Goal: Obtain resource: Obtain resource

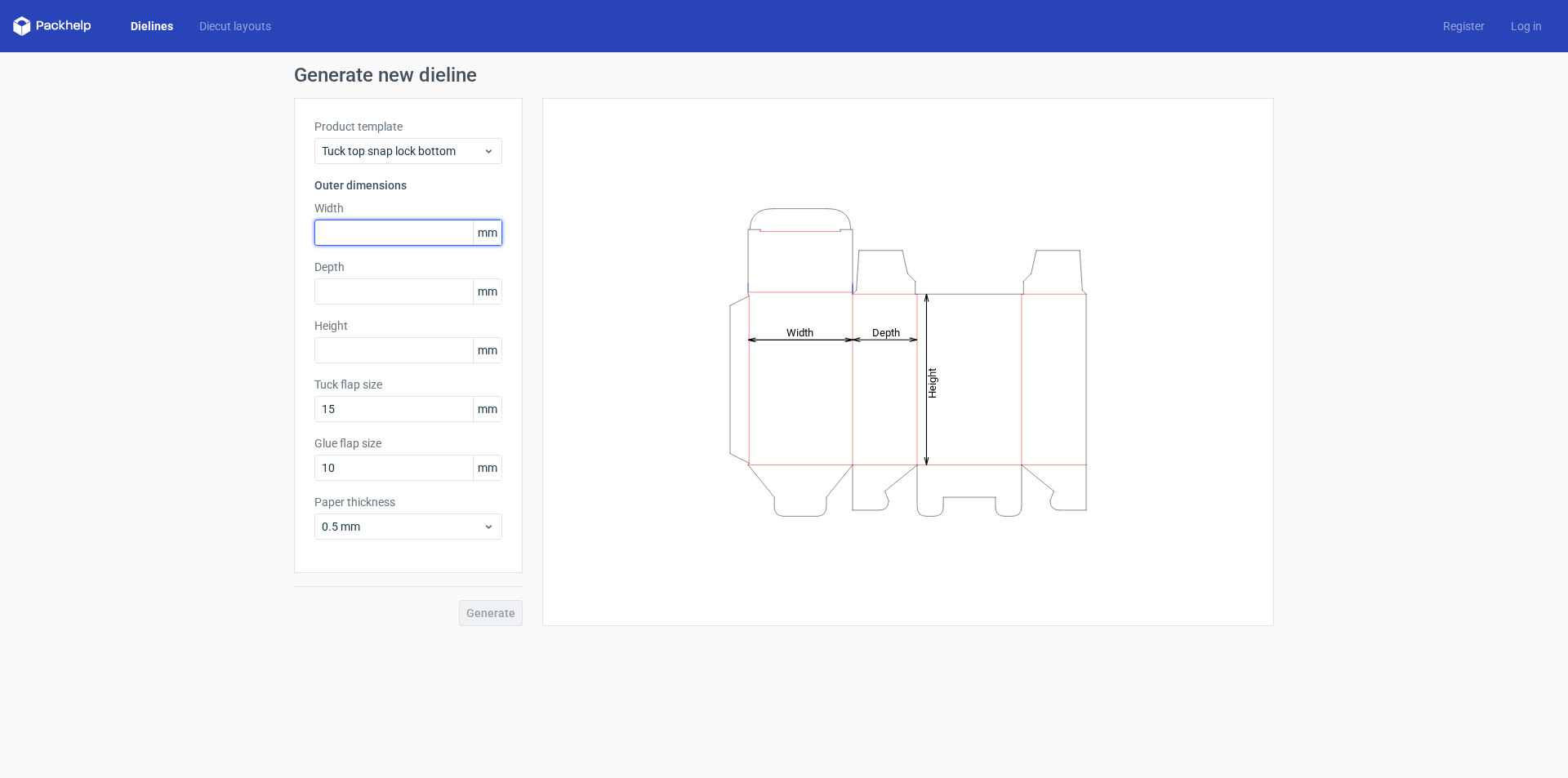
click at [453, 224] on input "text" at bounding box center [408, 232] width 188 height 26
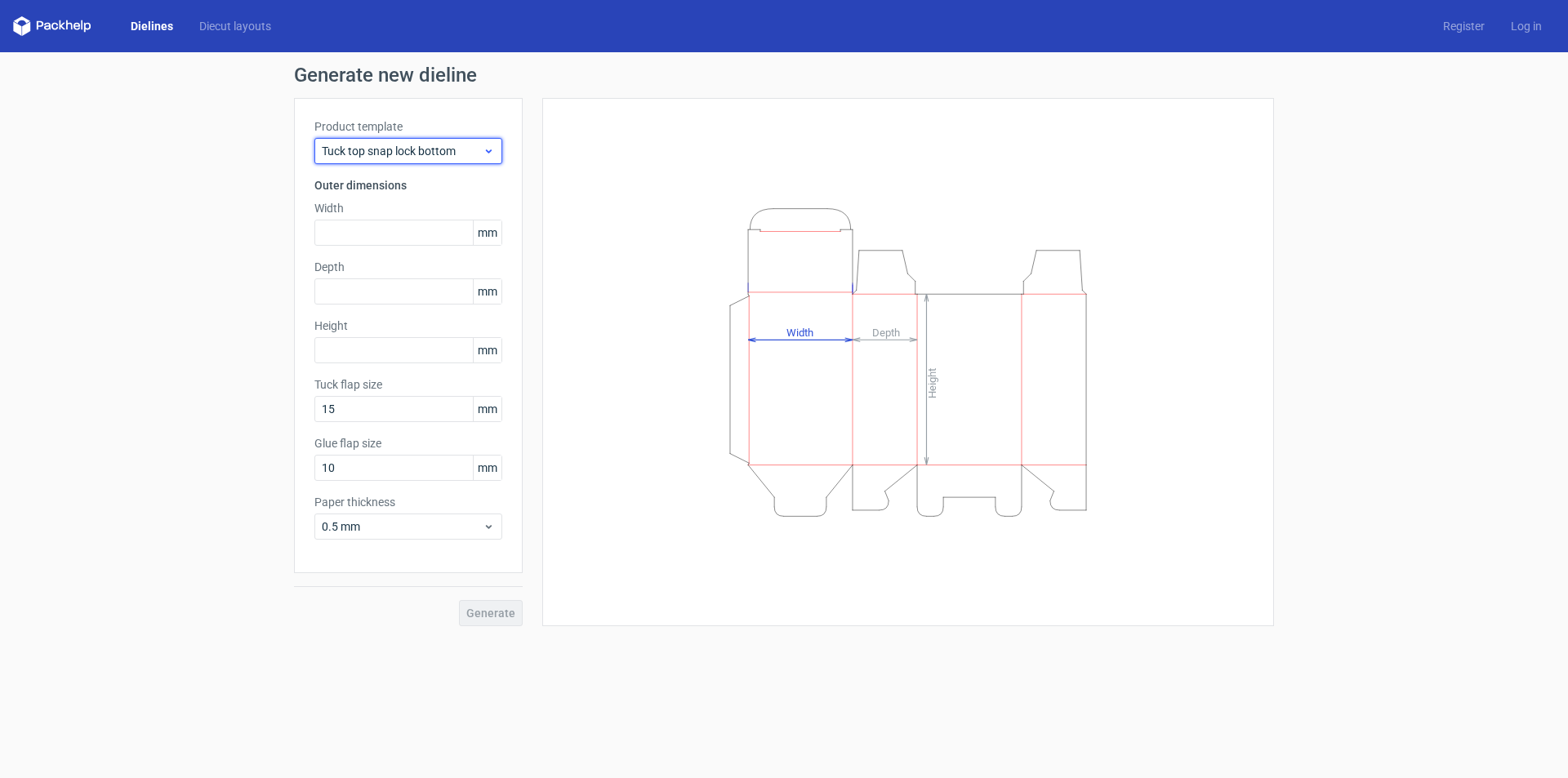
click at [496, 143] on div "Tuck top snap lock bottom" at bounding box center [408, 151] width 188 height 26
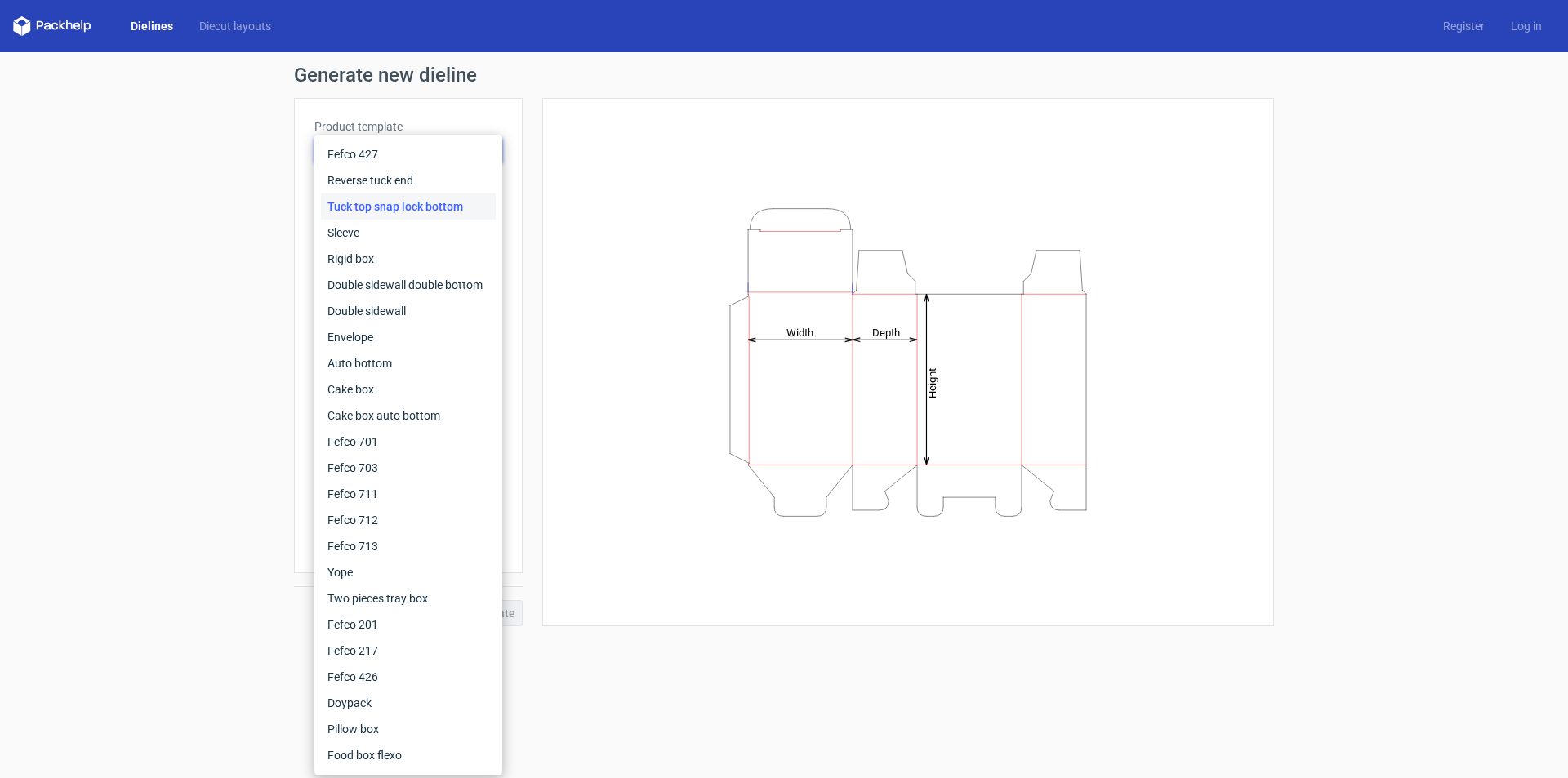
click at [544, 221] on div "Height Depth Width" at bounding box center [908, 362] width 732 height 528
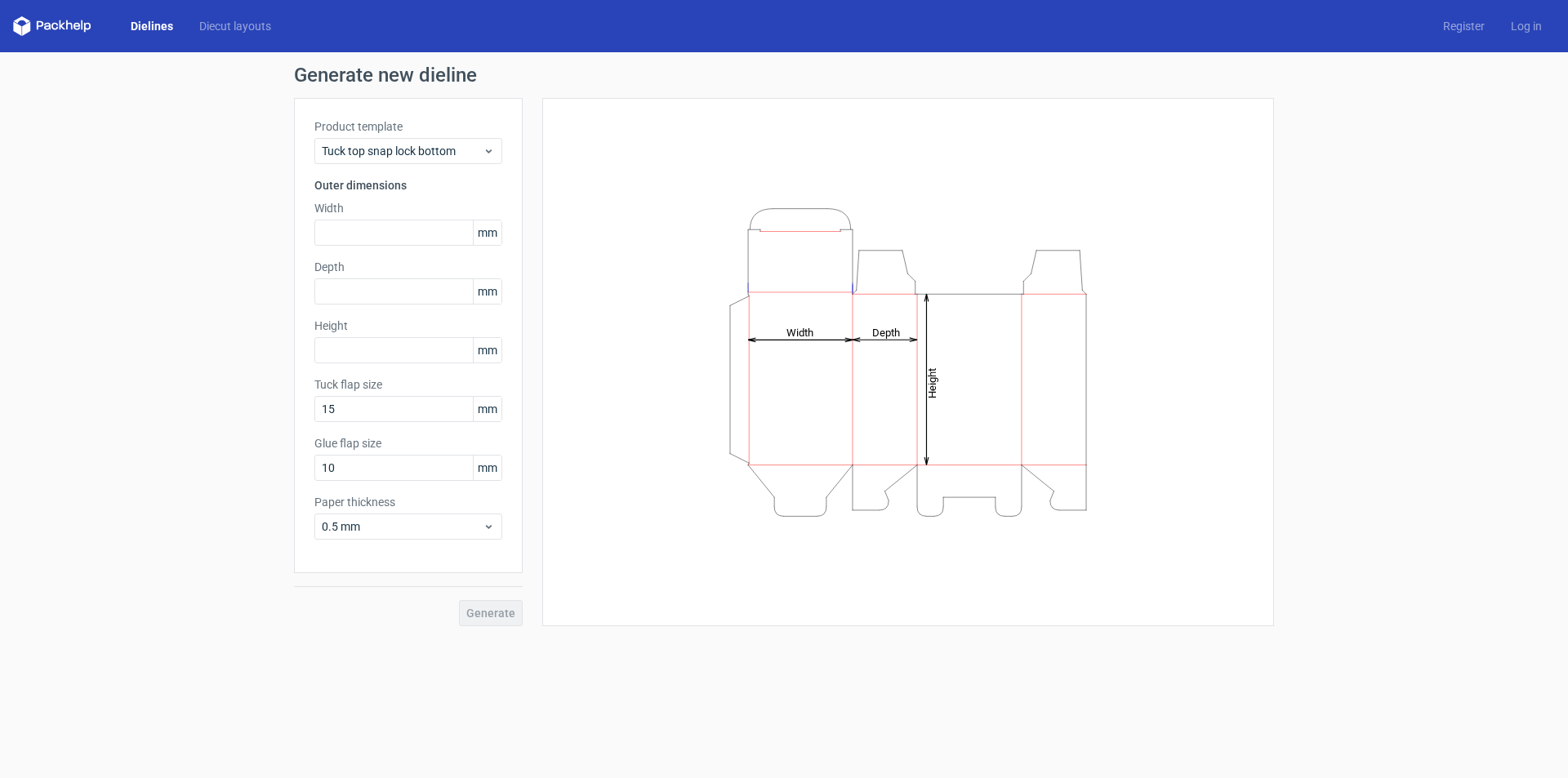
click at [489, 346] on span "mm" at bounding box center [487, 350] width 28 height 25
click at [485, 529] on icon at bounding box center [488, 527] width 12 height 13
click at [619, 585] on div "Height Depth Width" at bounding box center [908, 361] width 691 height 487
click at [489, 149] on icon at bounding box center [488, 151] width 12 height 13
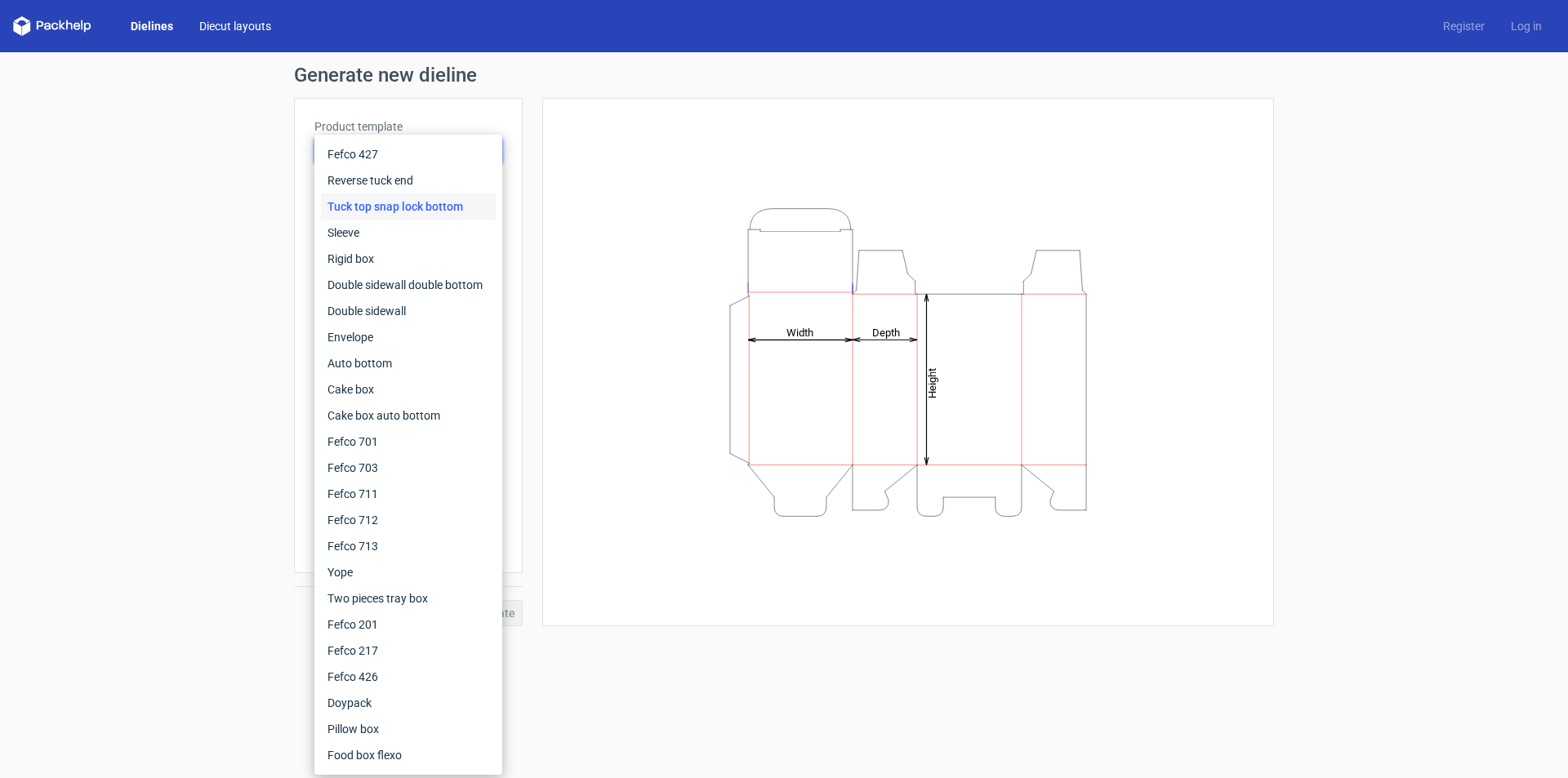
click at [245, 26] on link "Diecut layouts" at bounding box center [235, 26] width 98 height 16
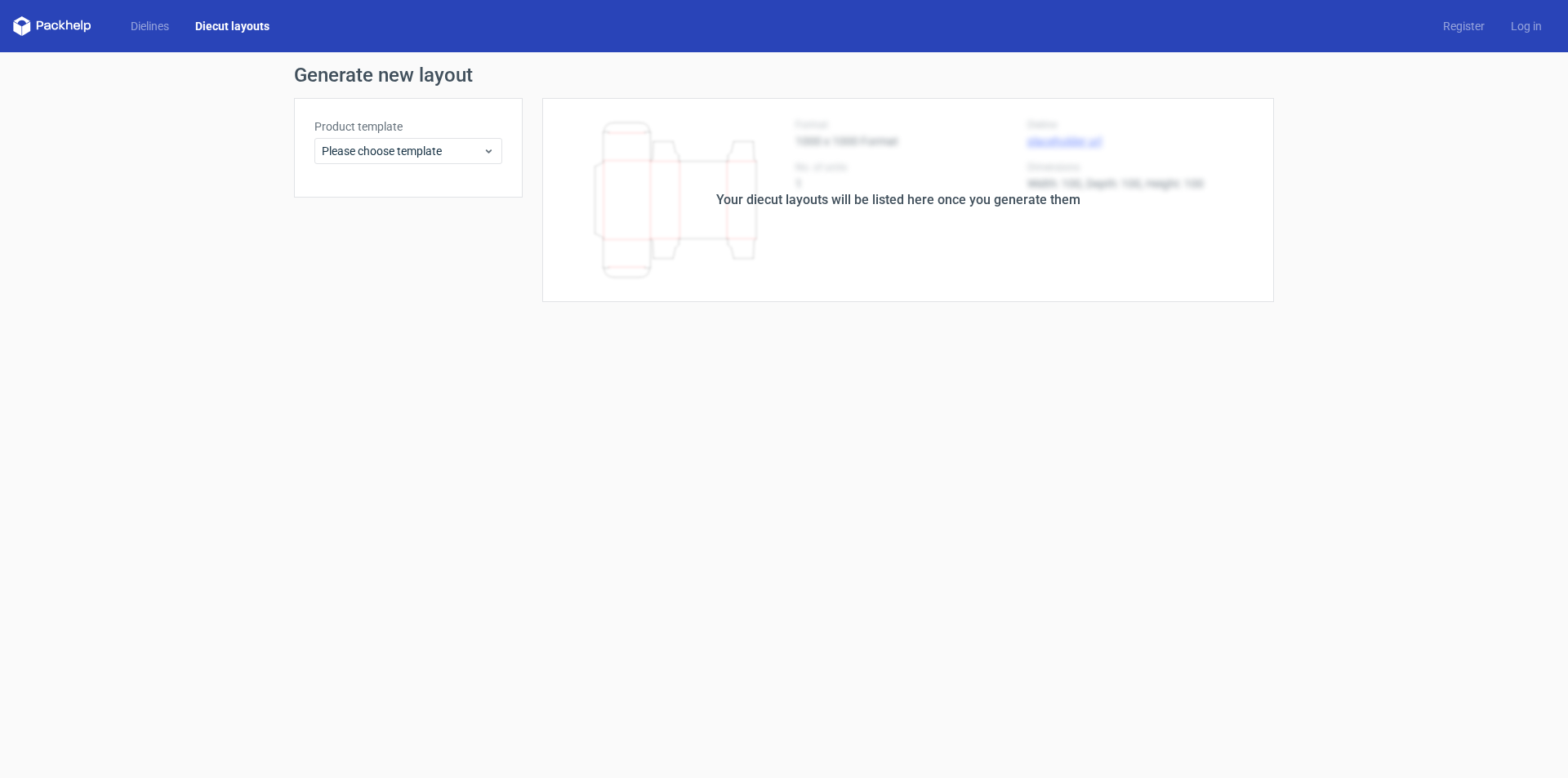
click at [139, 26] on link "Dielines" at bounding box center [150, 26] width 64 height 16
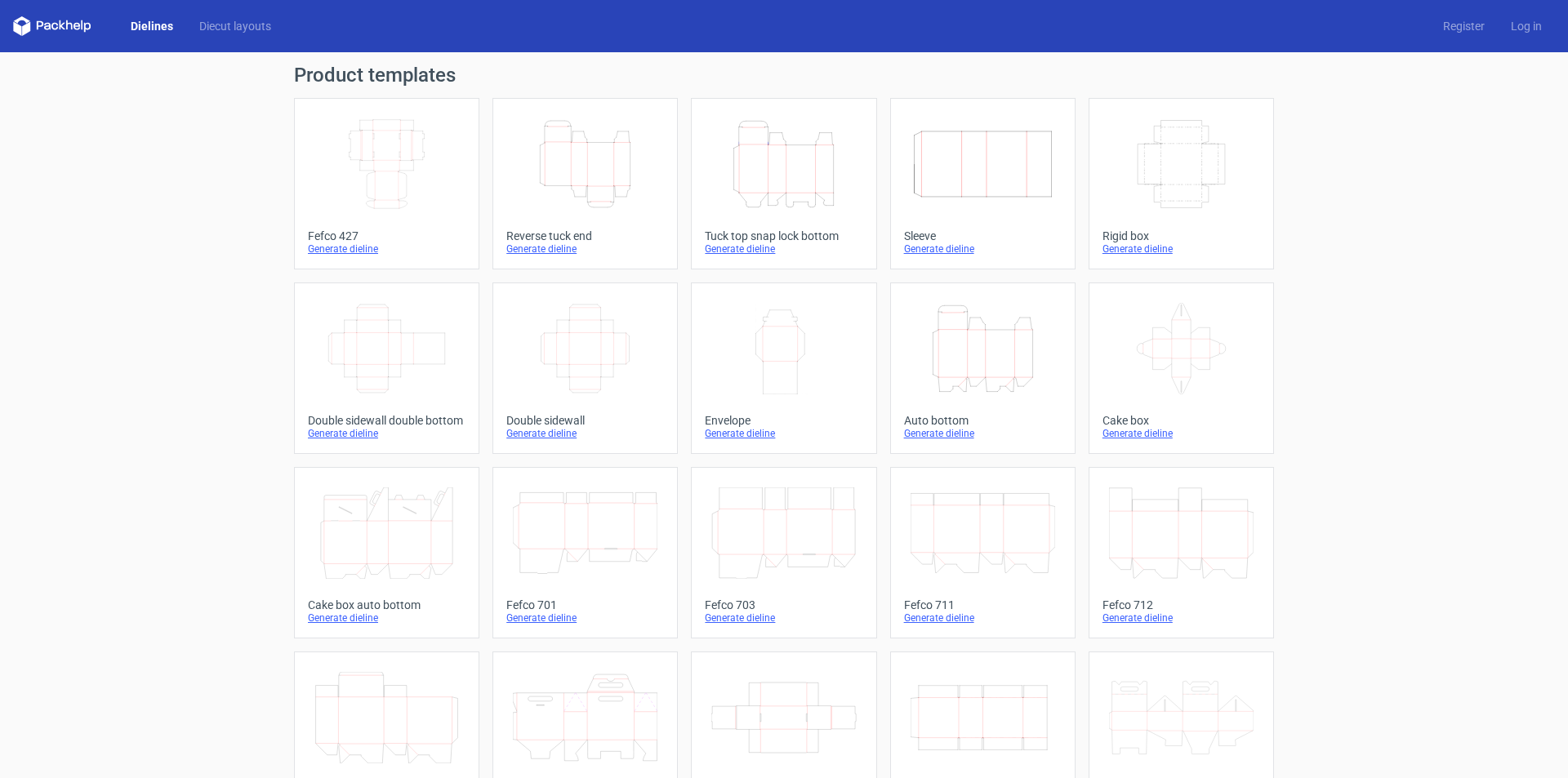
click at [78, 24] on icon at bounding box center [76, 26] width 6 height 7
click at [375, 146] on icon "Width Depth Height" at bounding box center [386, 163] width 144 height 92
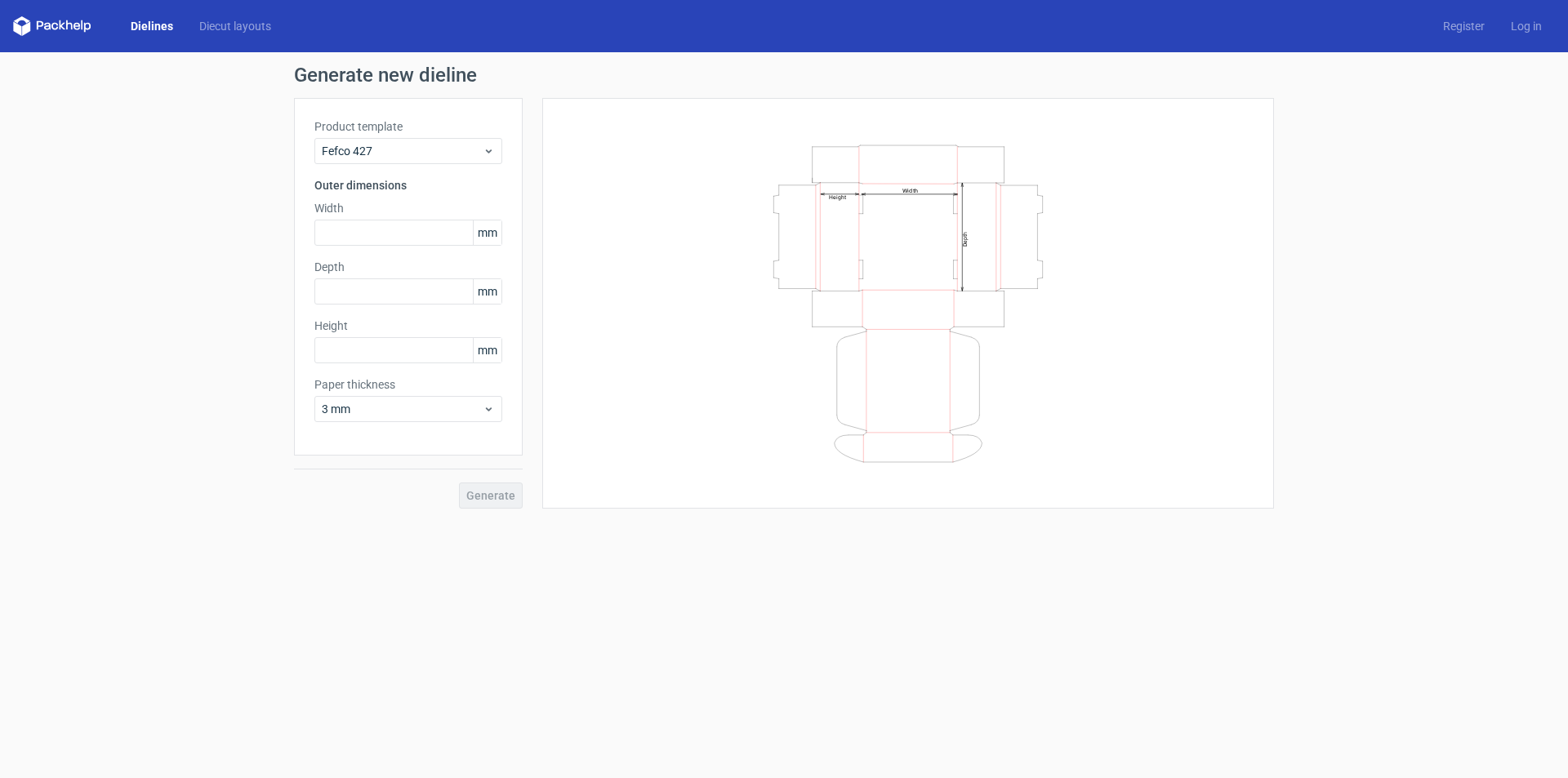
click at [491, 233] on span "mm" at bounding box center [487, 232] width 28 height 25
click at [450, 231] on input "text" at bounding box center [408, 232] width 188 height 26
paste input "3048"
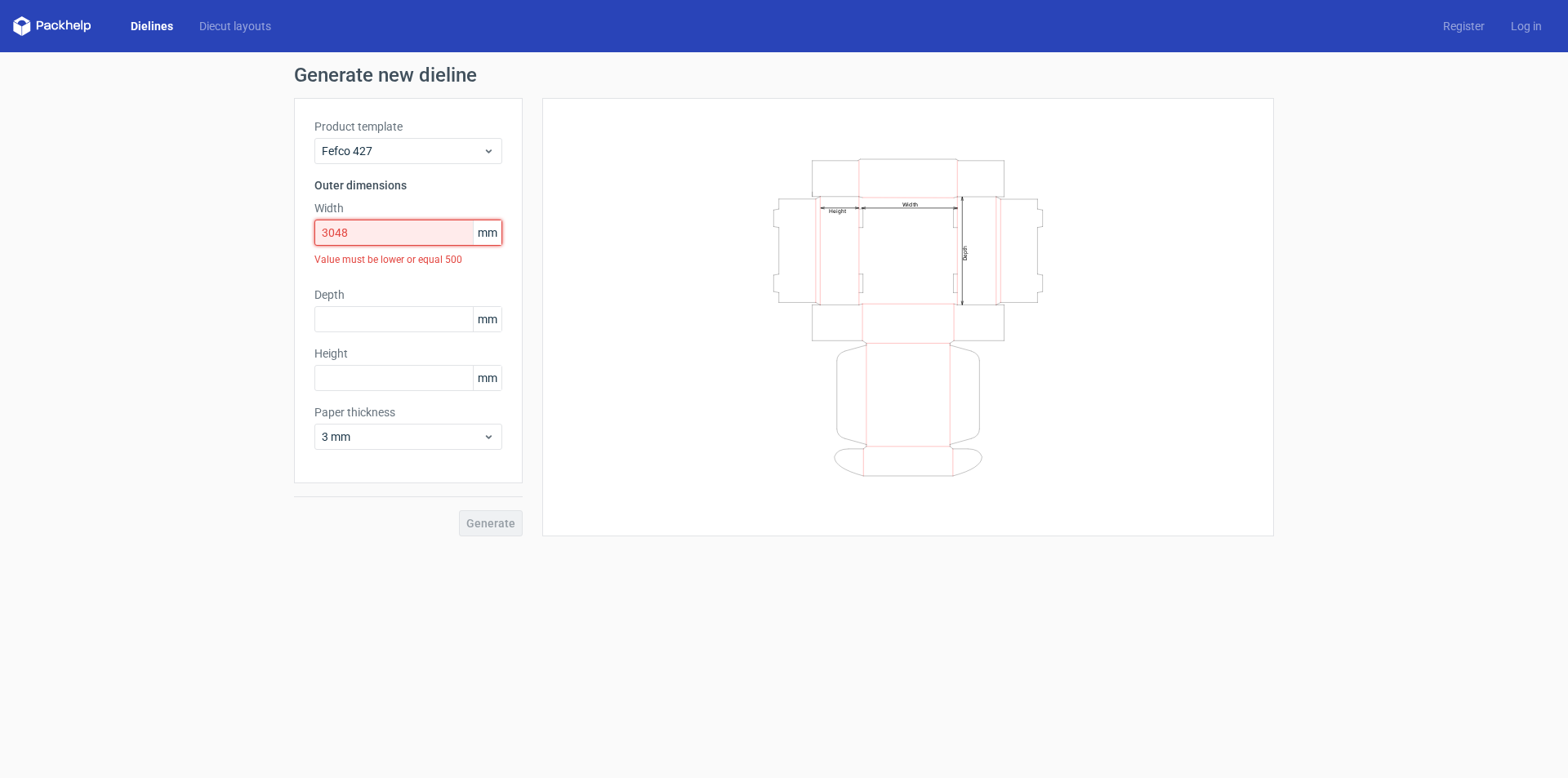
click at [434, 240] on input "3048" at bounding box center [408, 232] width 188 height 26
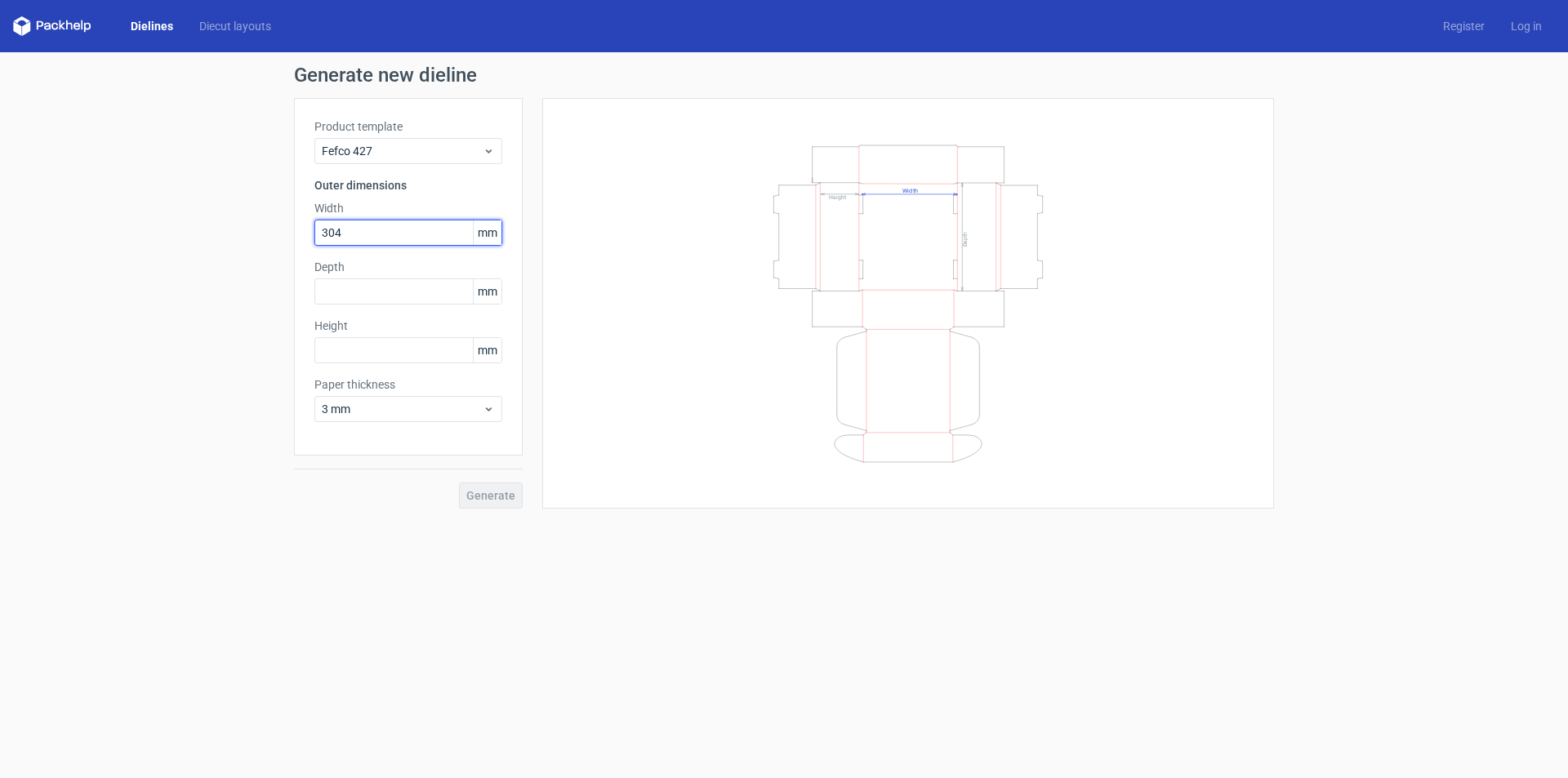
type input "304"
click at [492, 233] on span "mm" at bounding box center [487, 232] width 28 height 25
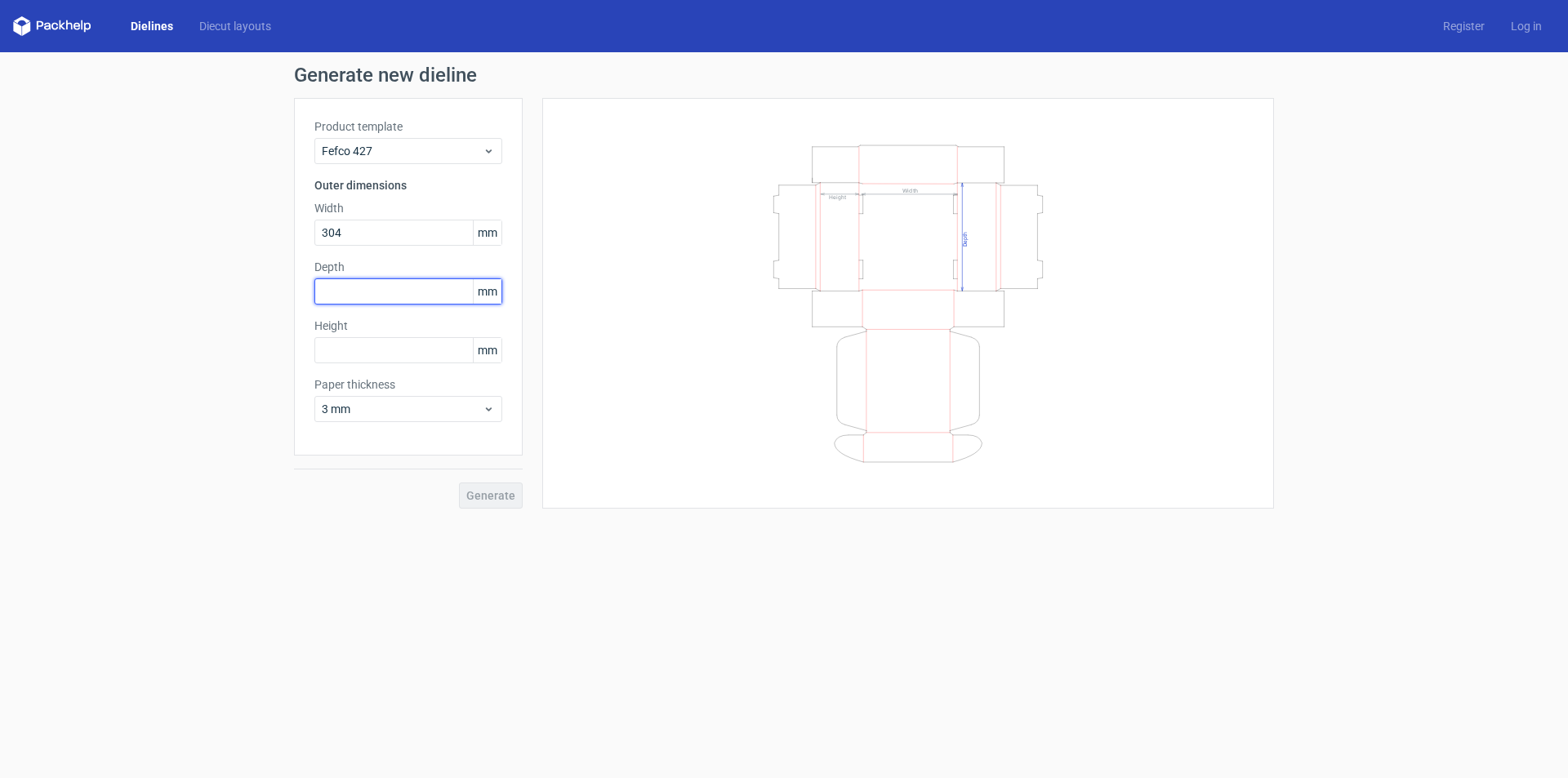
click at [417, 285] on input "text" at bounding box center [408, 291] width 188 height 26
type input "203"
paste input "1270"
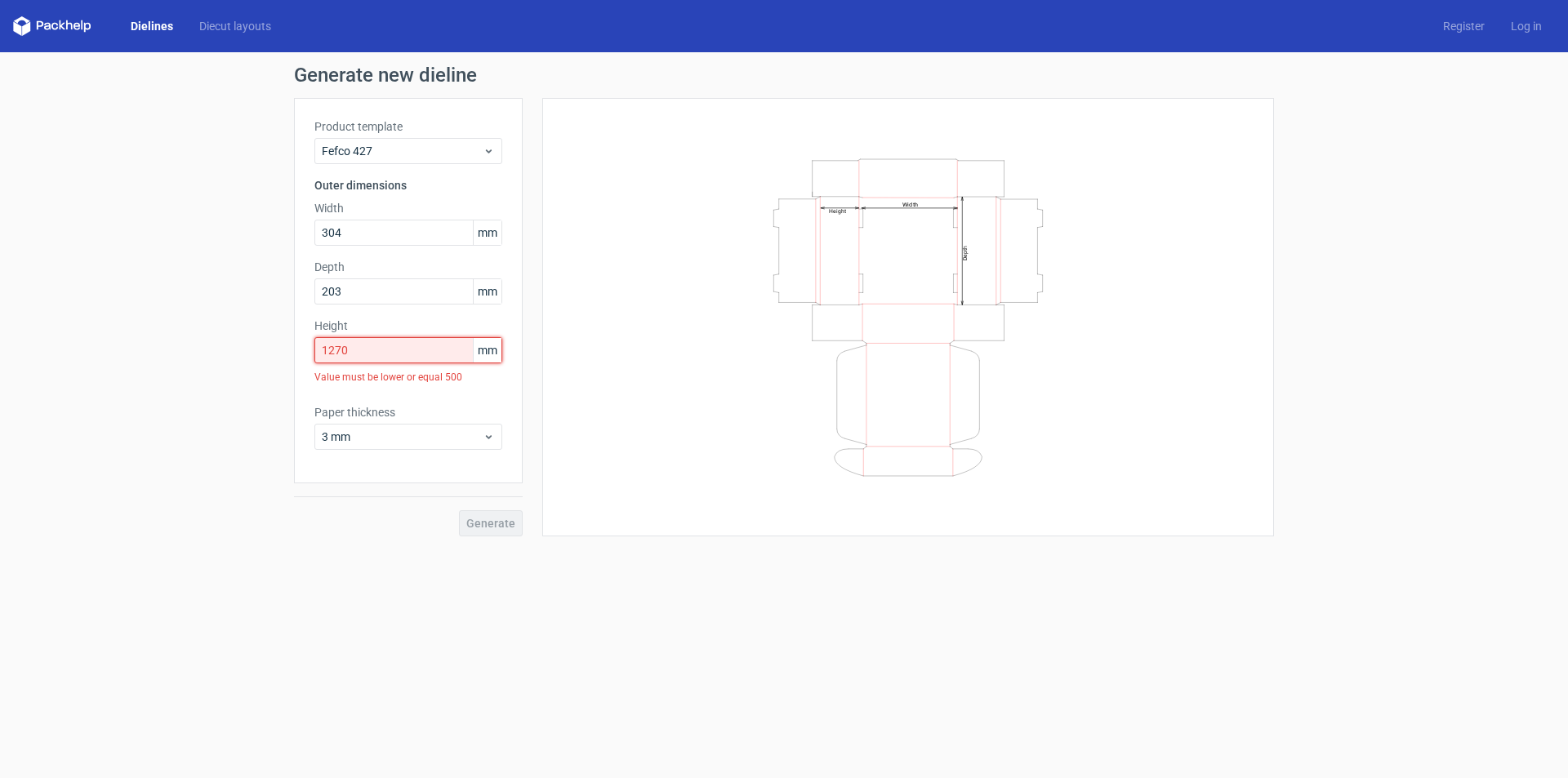
click at [403, 348] on input "1270" at bounding box center [408, 350] width 188 height 26
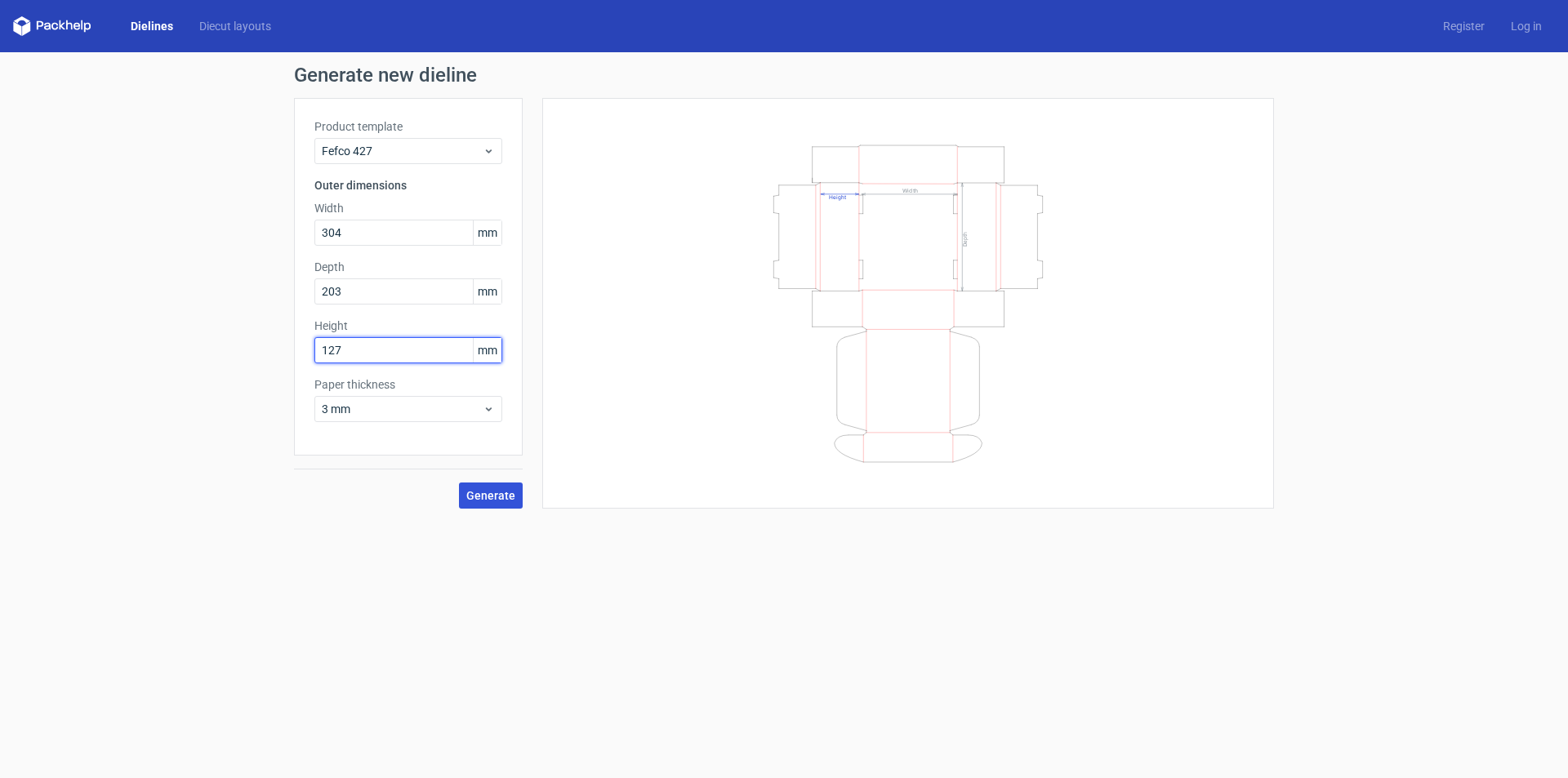
type input "127"
click at [492, 498] on span "Generate" at bounding box center [491, 496] width 49 height 12
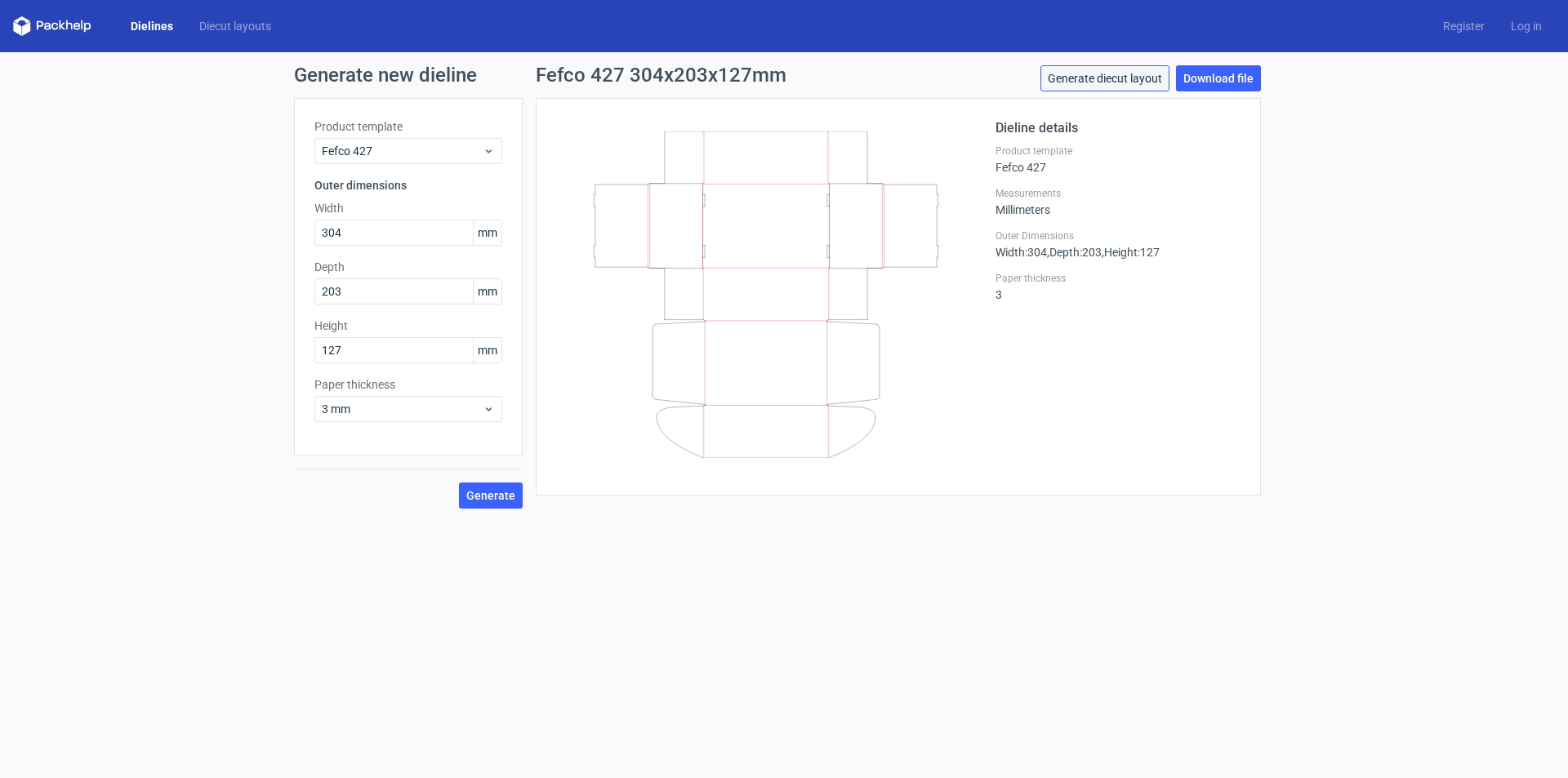
click at [1128, 85] on link "Generate diecut layout" at bounding box center [1105, 78] width 129 height 26
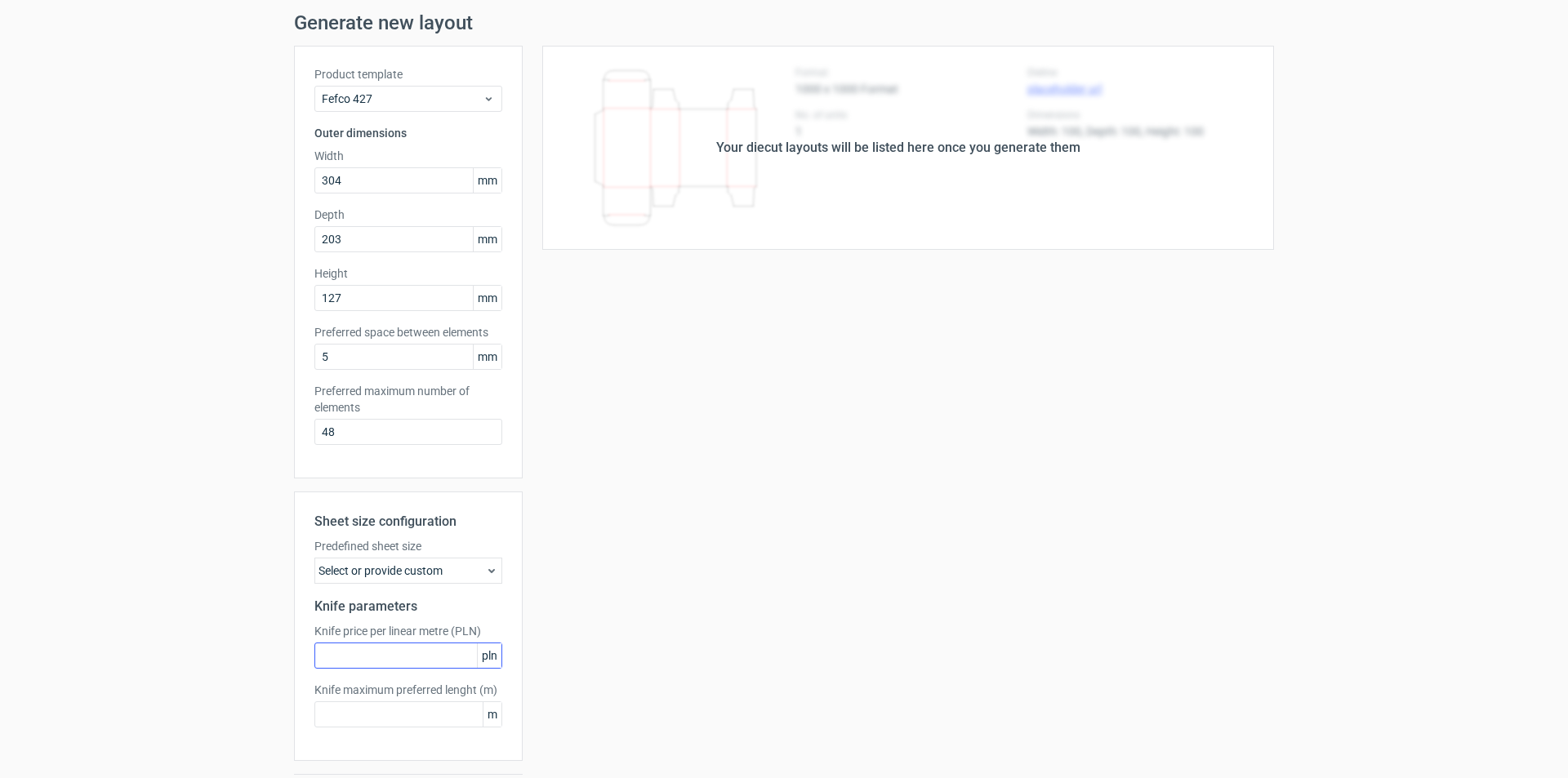
scroll to position [82, 0]
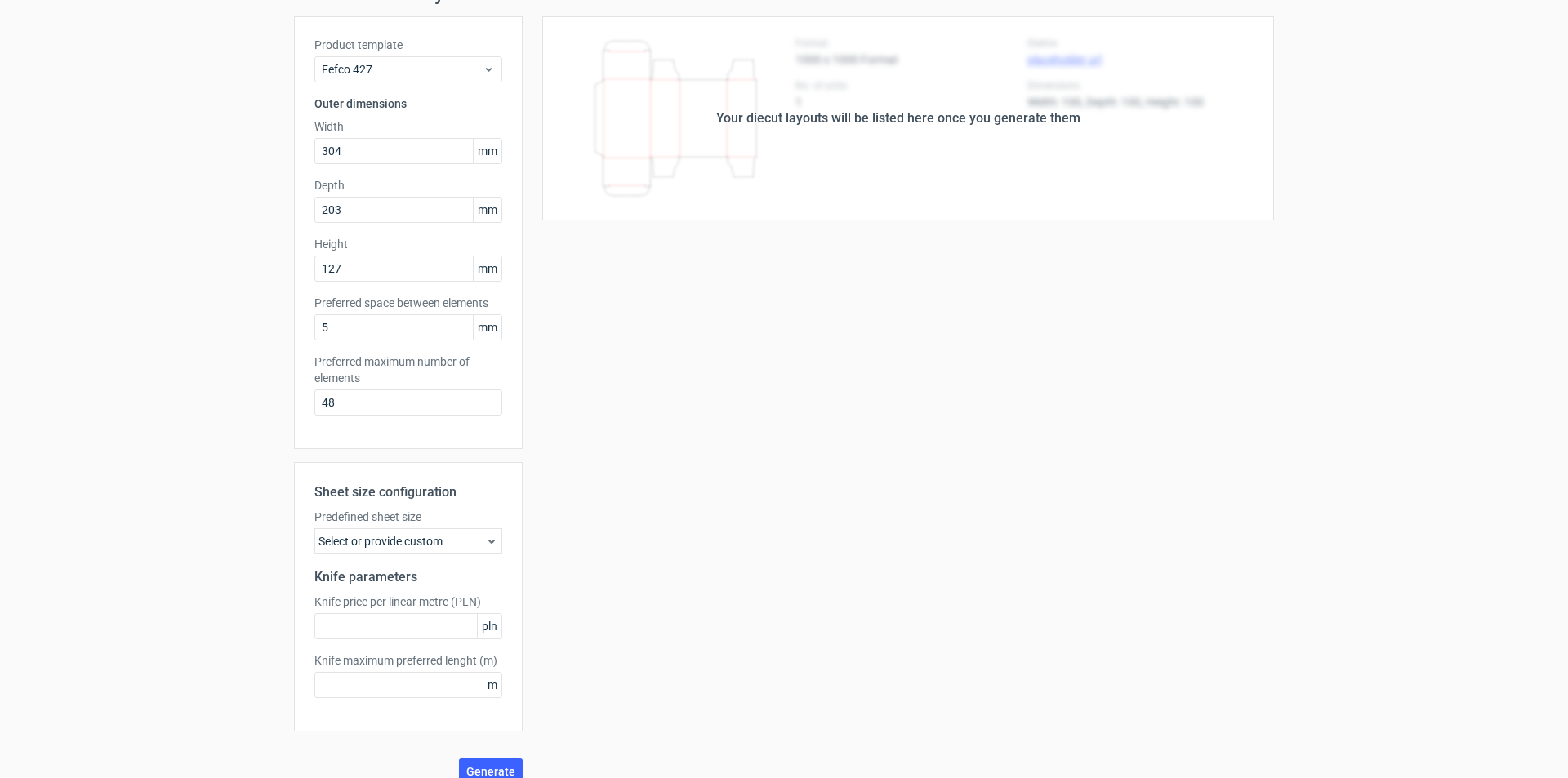
click at [472, 521] on label "Predefined sheet size" at bounding box center [408, 517] width 188 height 16
click at [481, 533] on div "Select or provide custom" at bounding box center [408, 541] width 188 height 26
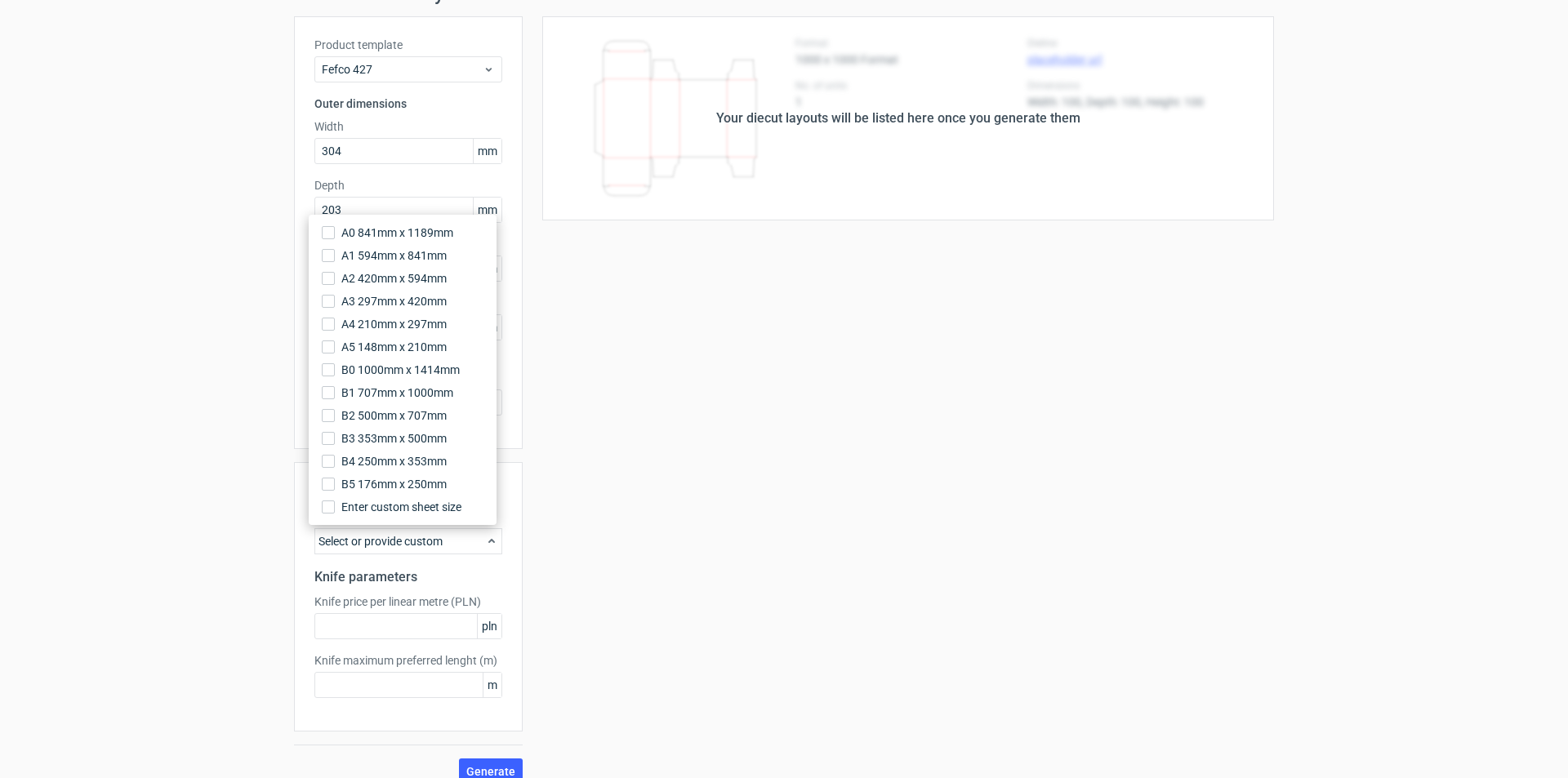
click at [1001, 295] on div "Your diecut layouts will be listed here once you generate them Height Depth Wid…" at bounding box center [898, 400] width 751 height 768
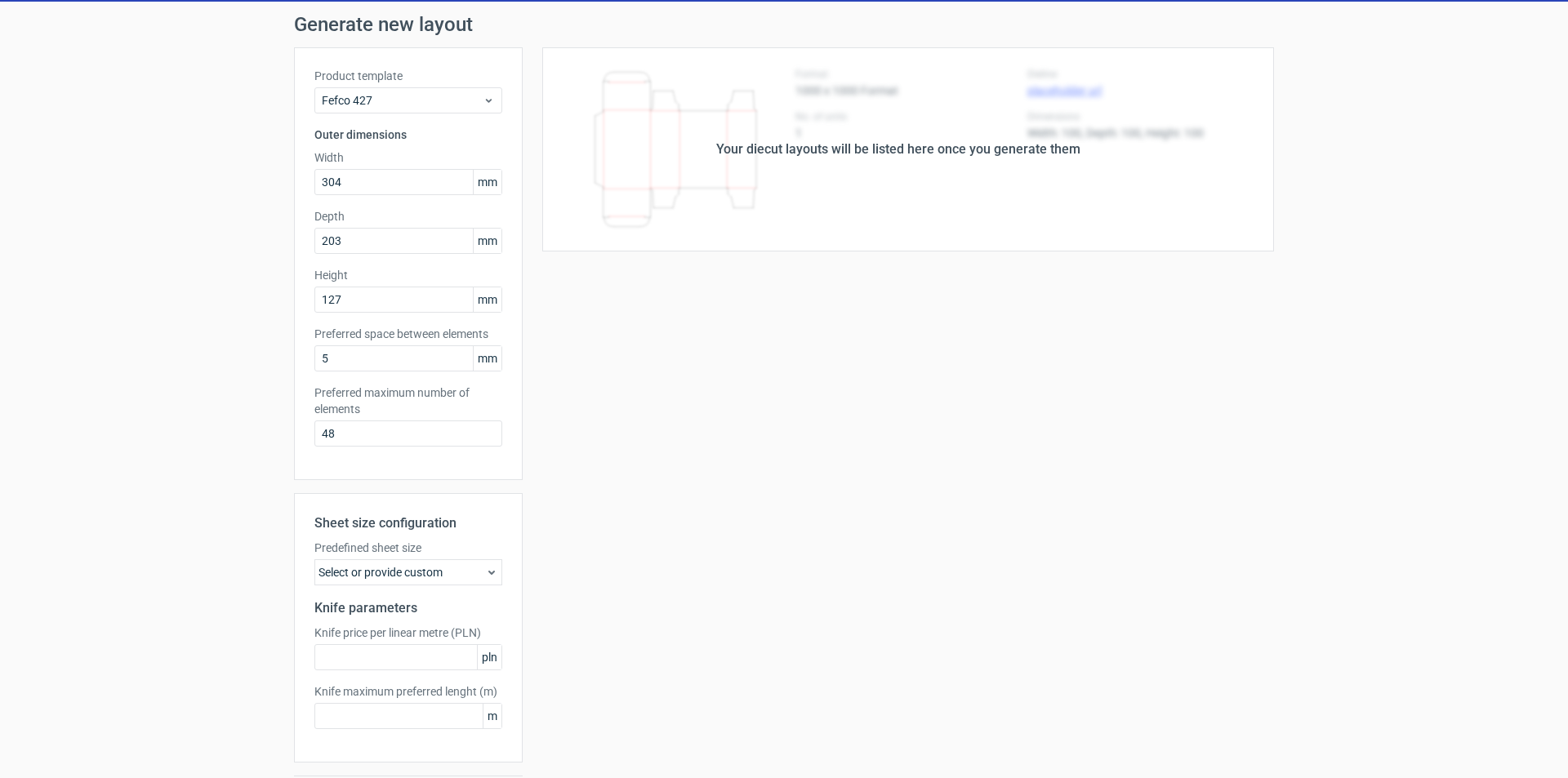
scroll to position [102, 0]
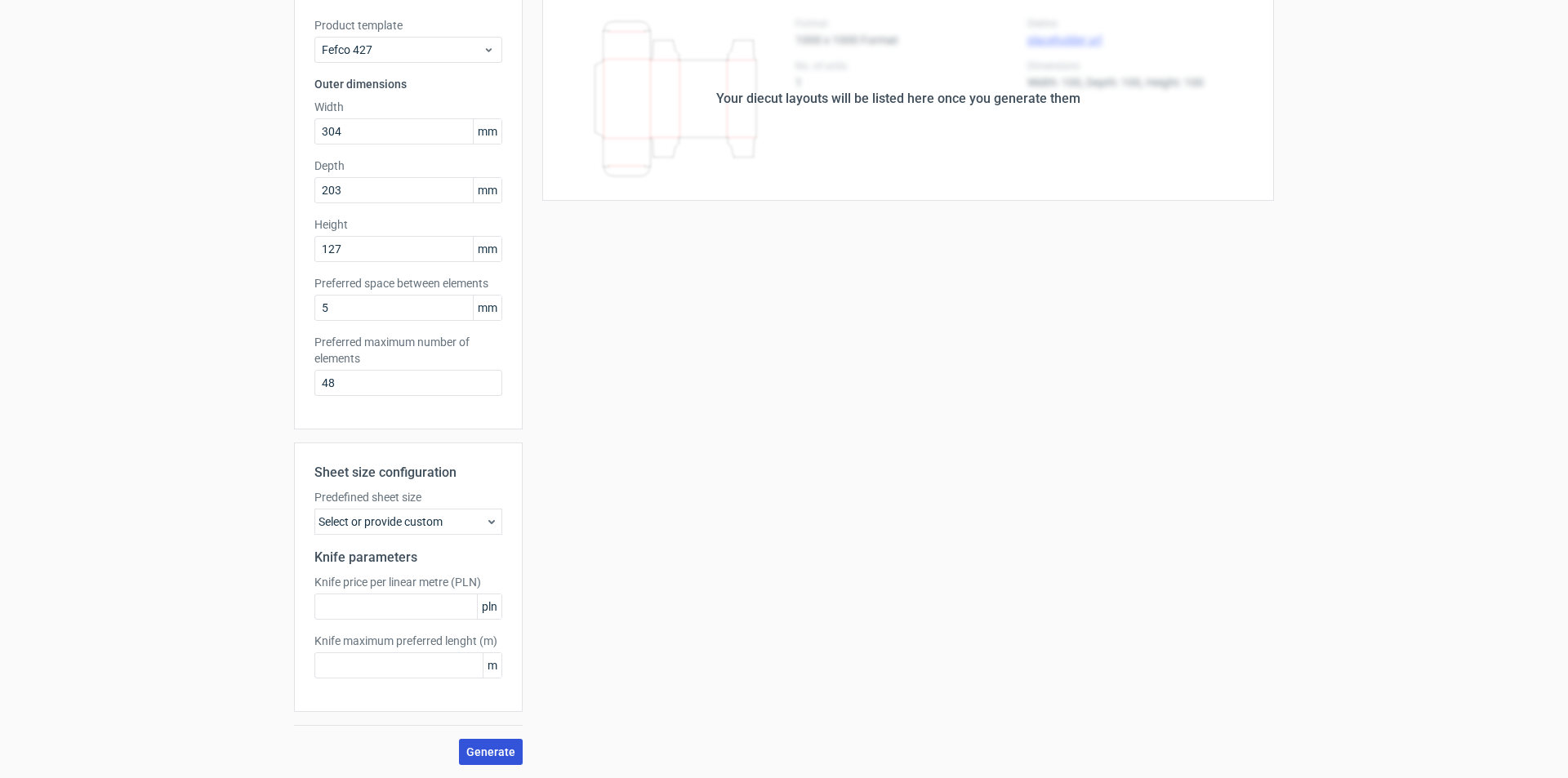
click at [499, 752] on span "Generate" at bounding box center [491, 752] width 49 height 12
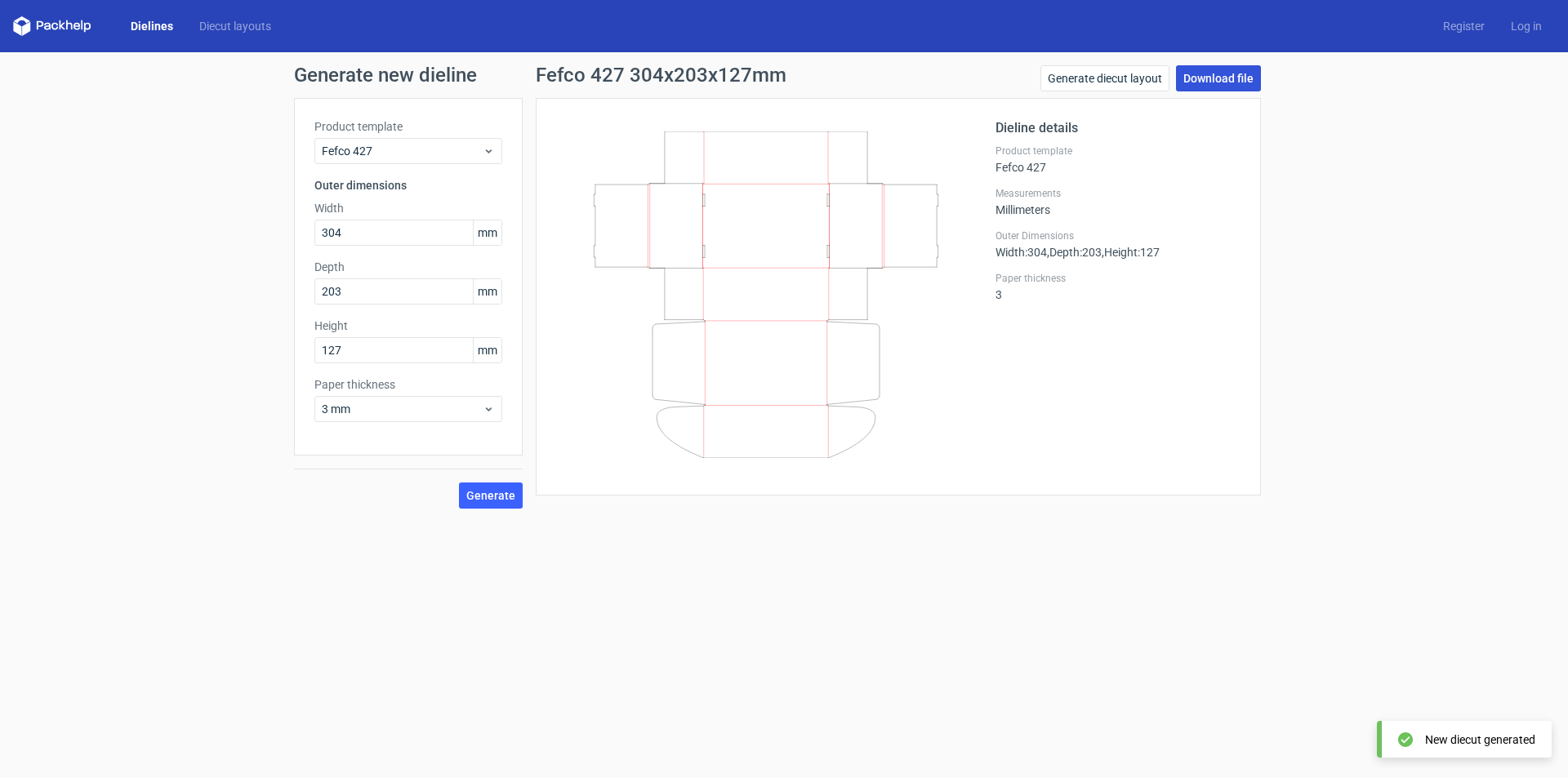
click at [1235, 79] on link "Download file" at bounding box center [1218, 78] width 85 height 26
click at [929, 231] on icon at bounding box center [766, 295] width 394 height 327
click at [863, 172] on icon at bounding box center [766, 295] width 394 height 327
click at [482, 491] on span "Generate" at bounding box center [491, 496] width 49 height 12
click at [362, 272] on label "Depth" at bounding box center [408, 267] width 188 height 16
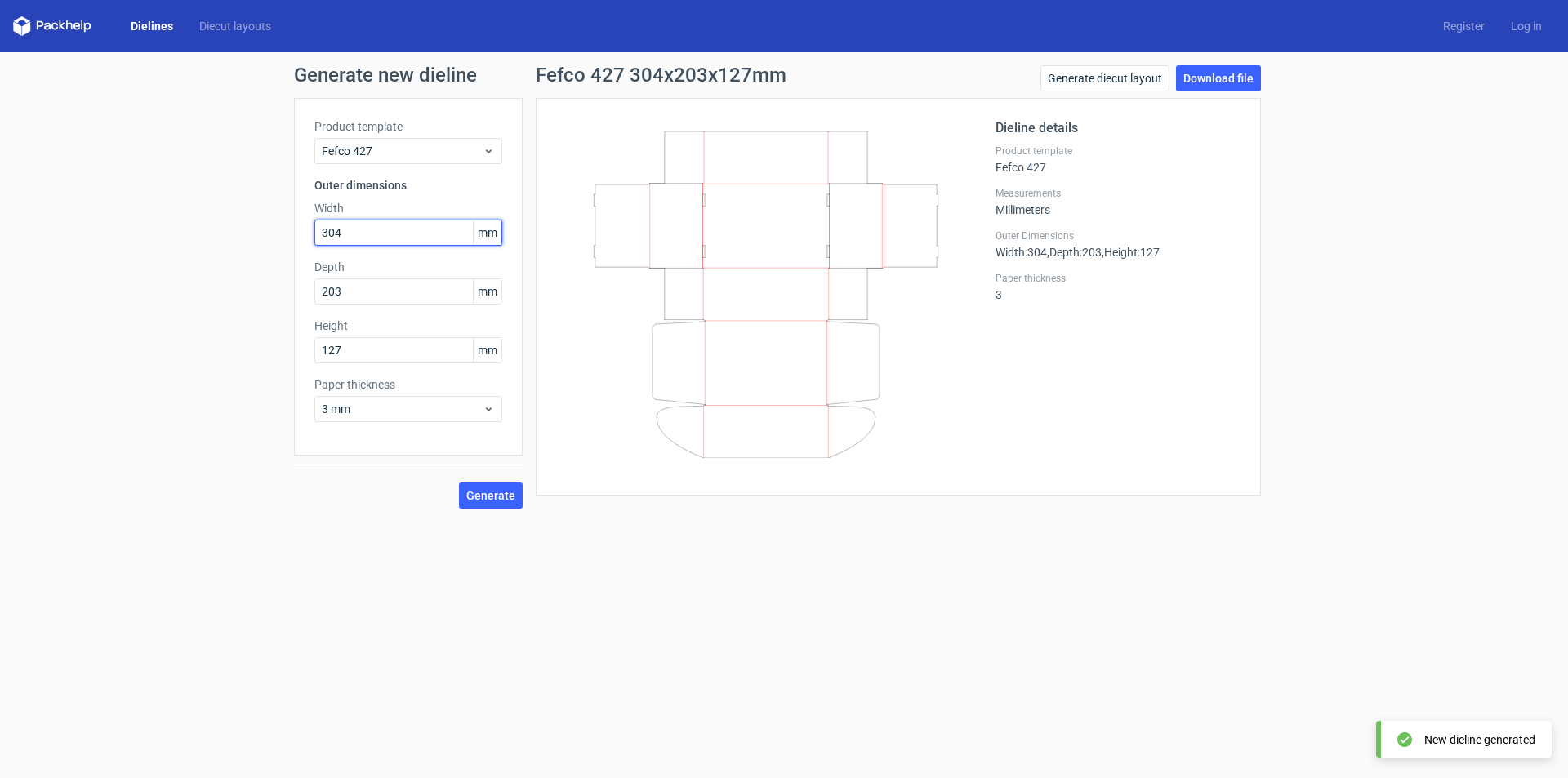
click at [386, 240] on input "304" at bounding box center [408, 232] width 188 height 26
click at [928, 249] on icon at bounding box center [766, 295] width 394 height 327
click at [731, 71] on h1 "Fefco 427 304x203x127mm" at bounding box center [661, 75] width 251 height 20
